Goal: Information Seeking & Learning: Understand process/instructions

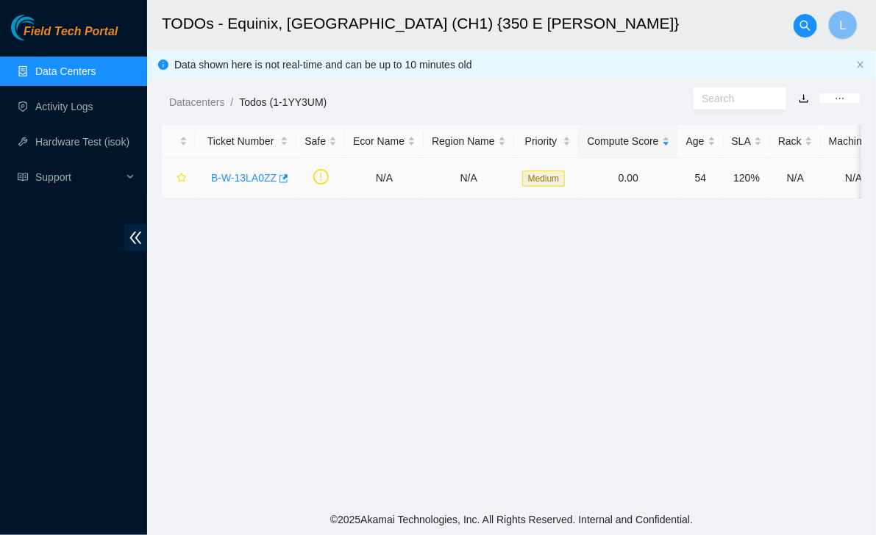
click at [211, 177] on link "B-W-13LA0ZZ" at bounding box center [243, 178] width 65 height 12
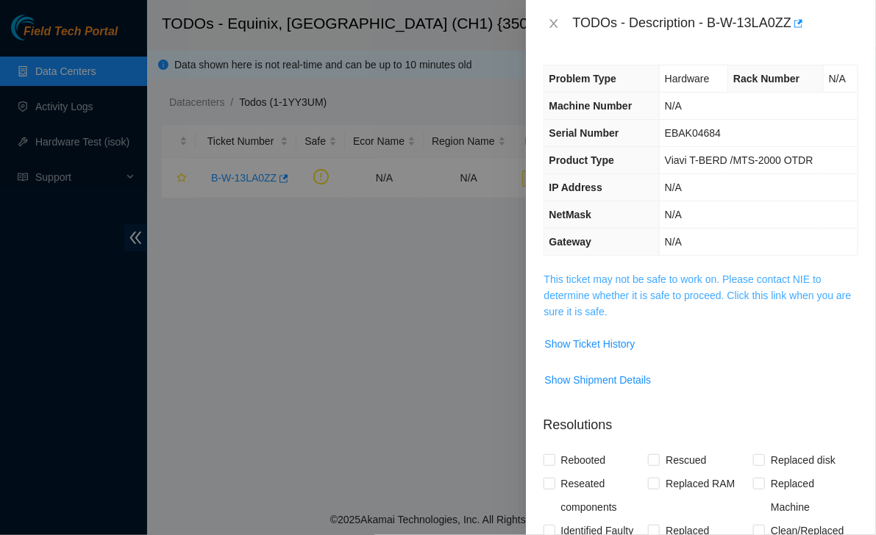
click at [633, 276] on link "This ticket may not be safe to work on. Please contact NIE to determine whether…" at bounding box center [697, 296] width 307 height 44
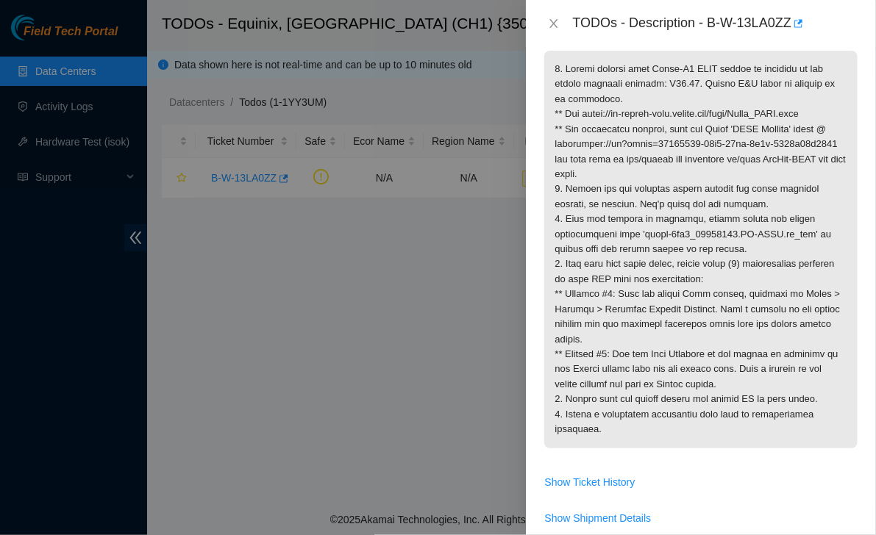
scroll to position [174, 0]
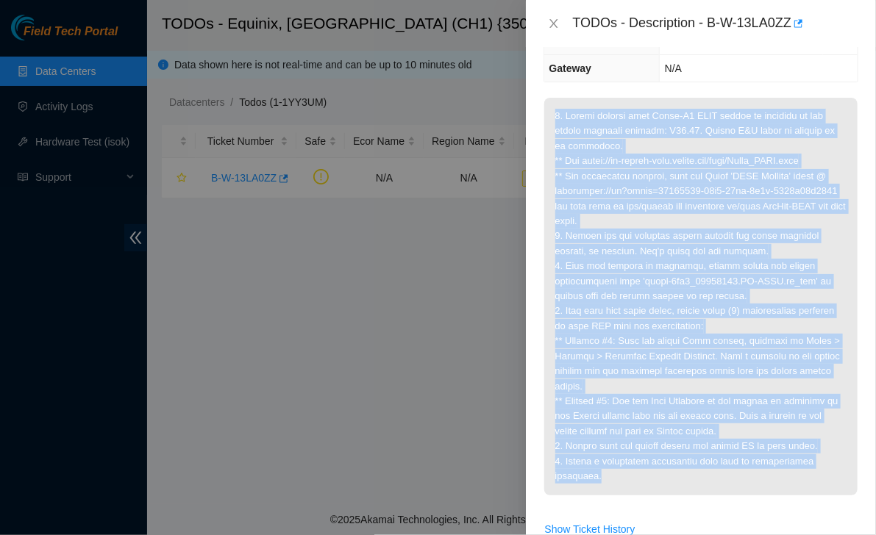
drag, startPoint x: 644, startPoint y: 471, endPoint x: 545, endPoint y: 116, distance: 368.0
click at [545, 116] on p at bounding box center [700, 297] width 313 height 398
copy p "1. Please confirm this Viavi-V2 OTDR device is upgraded to the latest software …"
click at [691, 504] on td at bounding box center [700, 307] width 315 height 420
drag, startPoint x: 643, startPoint y: 475, endPoint x: 550, endPoint y: 112, distance: 374.3
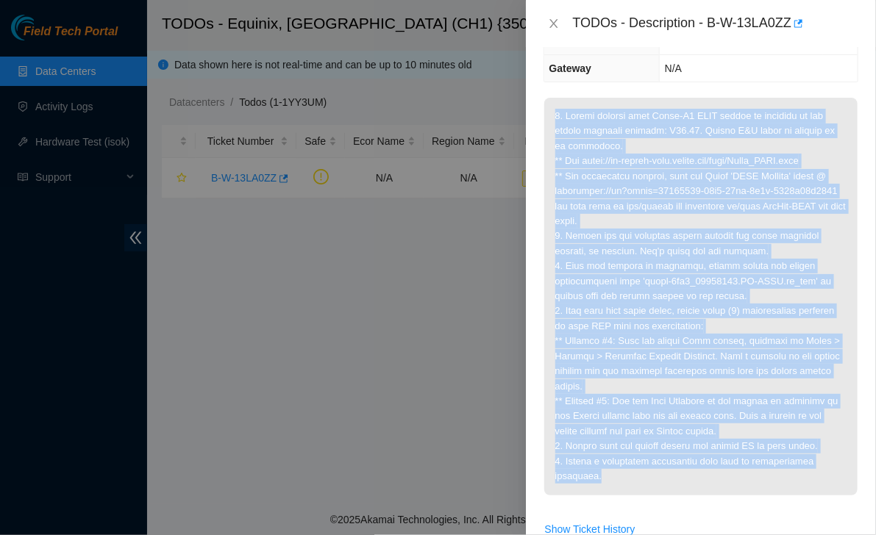
click at [550, 112] on p at bounding box center [700, 297] width 313 height 398
copy p "1. Please confirm this Viavi-V2 OTDR device is upgraded to the latest software …"
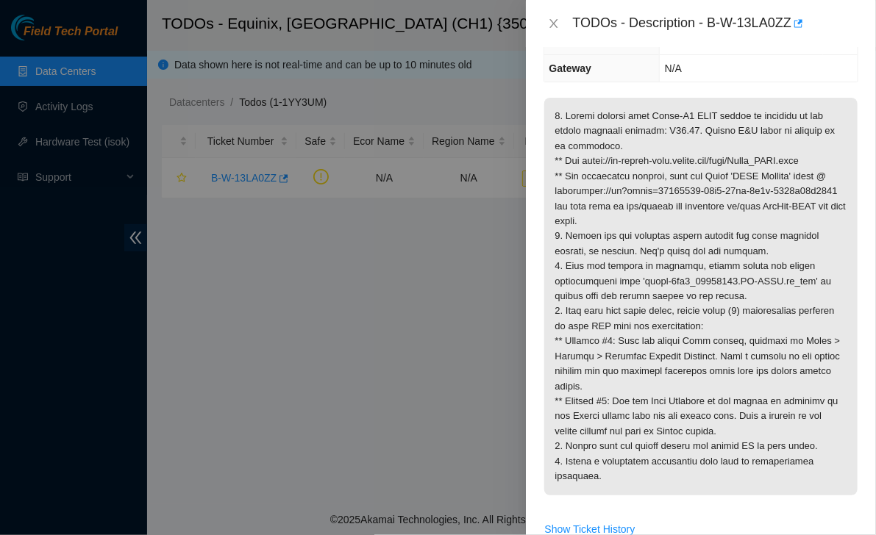
click at [28, 446] on div at bounding box center [438, 267] width 876 height 535
click at [554, 26] on icon "close" at bounding box center [554, 24] width 12 height 12
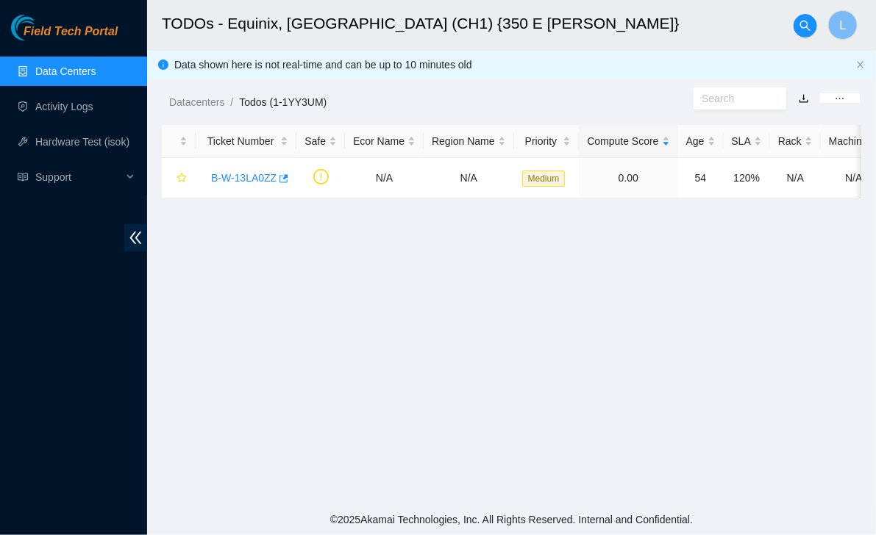
scroll to position [221, 0]
click at [323, 502] on main "TODOs - Equinix, [GEOGRAPHIC_DATA] (CH1) {350 E [PERSON_NAME]} L Data shown her…" at bounding box center [511, 252] width 729 height 504
click at [25, 389] on div "Field Tech Portal Data Centers Activity Logs Hardware Test (isok) Support" at bounding box center [73, 275] width 147 height 521
drag, startPoint x: 16, startPoint y: 354, endPoint x: 75, endPoint y: 43, distance: 315.8
click at [16, 354] on div "Field Tech Portal Data Centers Activity Logs Hardware Test (isok) Support" at bounding box center [73, 275] width 147 height 521
